Goal: Consume media (video, audio)

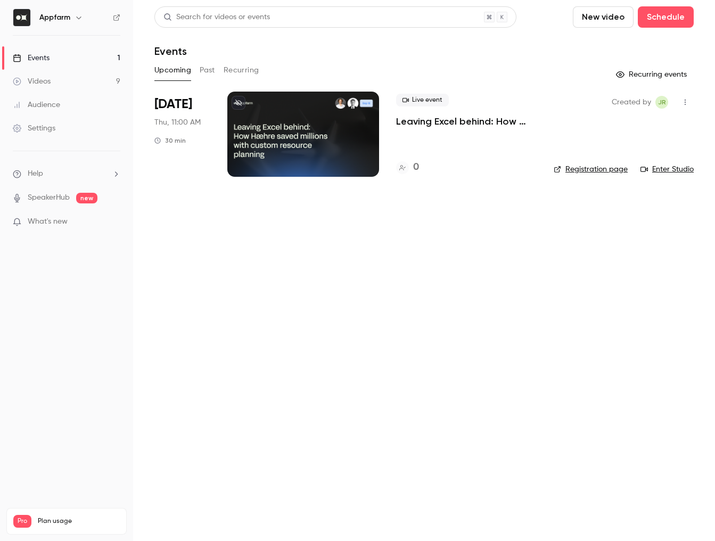
click at [71, 58] on link "Events 1" at bounding box center [66, 57] width 133 height 23
click at [57, 80] on link "Videos 9" at bounding box center [66, 81] width 133 height 23
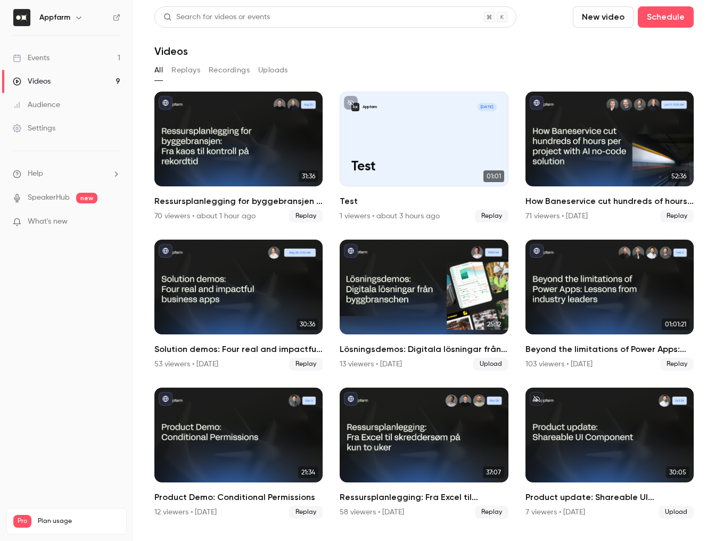
click at [58, 57] on link "Events 1" at bounding box center [66, 57] width 133 height 23
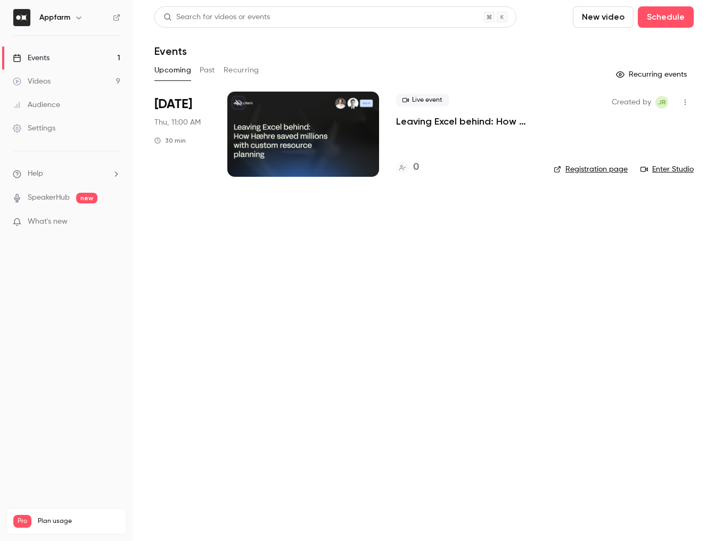
click at [454, 124] on p "Leaving Excel behind: How Hæhre saved millions with a custom resource planner" at bounding box center [466, 121] width 141 height 13
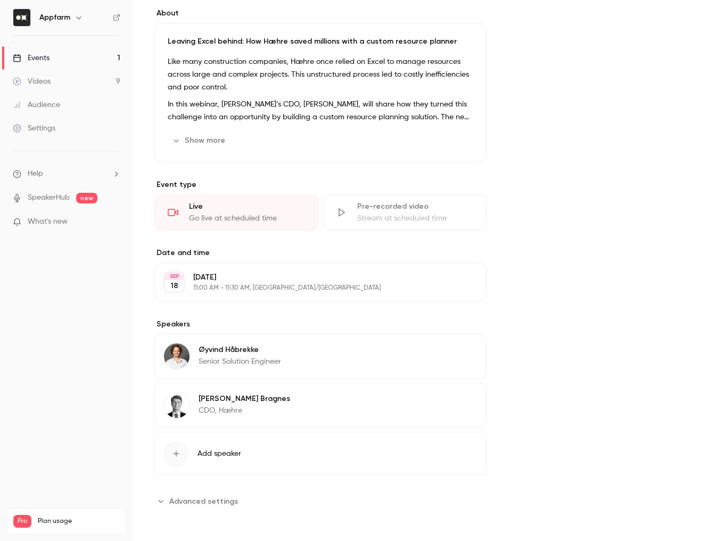
scroll to position [306, 0]
click at [50, 54] on link "Events 1" at bounding box center [66, 57] width 133 height 23
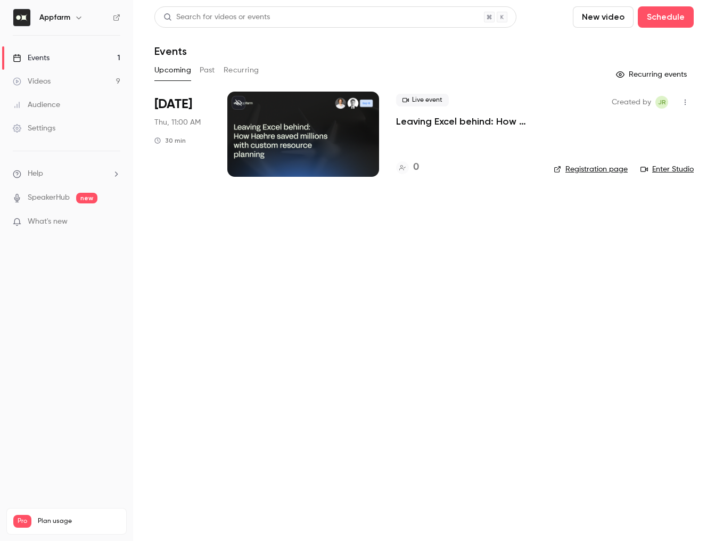
click at [44, 81] on div "Videos" at bounding box center [32, 81] width 38 height 11
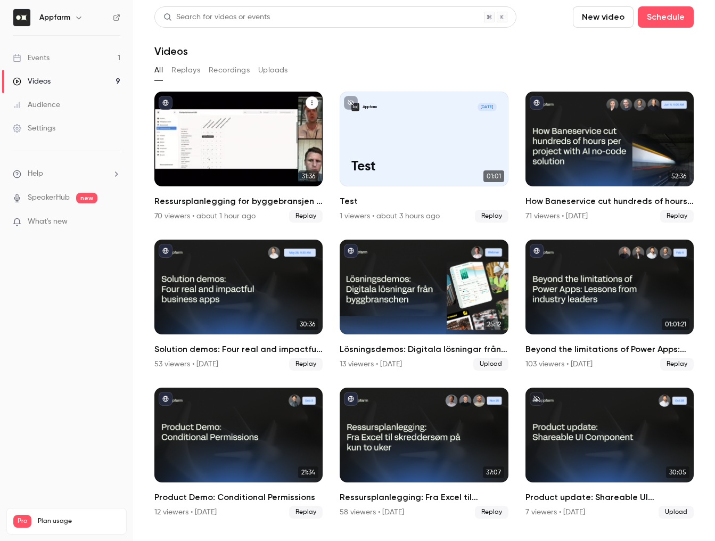
click at [214, 198] on h2 "Ressursplanlegging for byggebransjen - fra kaos til kontroll på rekordtid" at bounding box center [238, 201] width 168 height 13
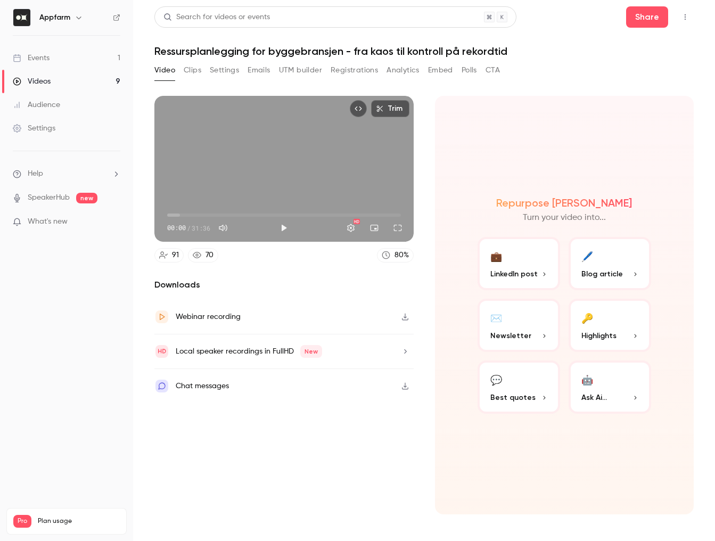
click at [404, 73] on button "Analytics" at bounding box center [402, 70] width 33 height 17
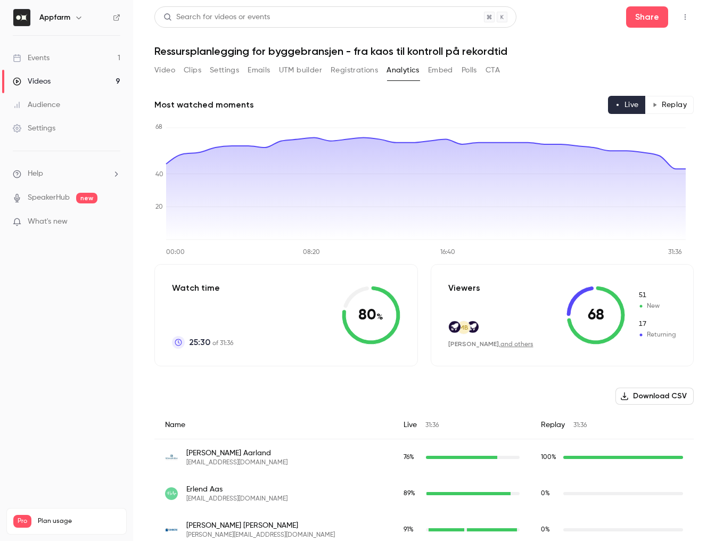
click at [469, 70] on button "Polls" at bounding box center [469, 70] width 15 height 17
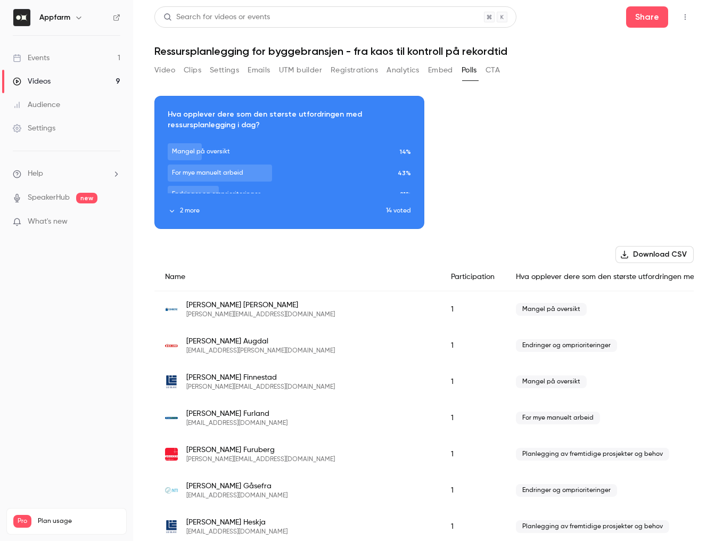
click at [249, 139] on div "Download image" at bounding box center [289, 162] width 269 height 132
